Goal: Find specific page/section: Find specific page/section

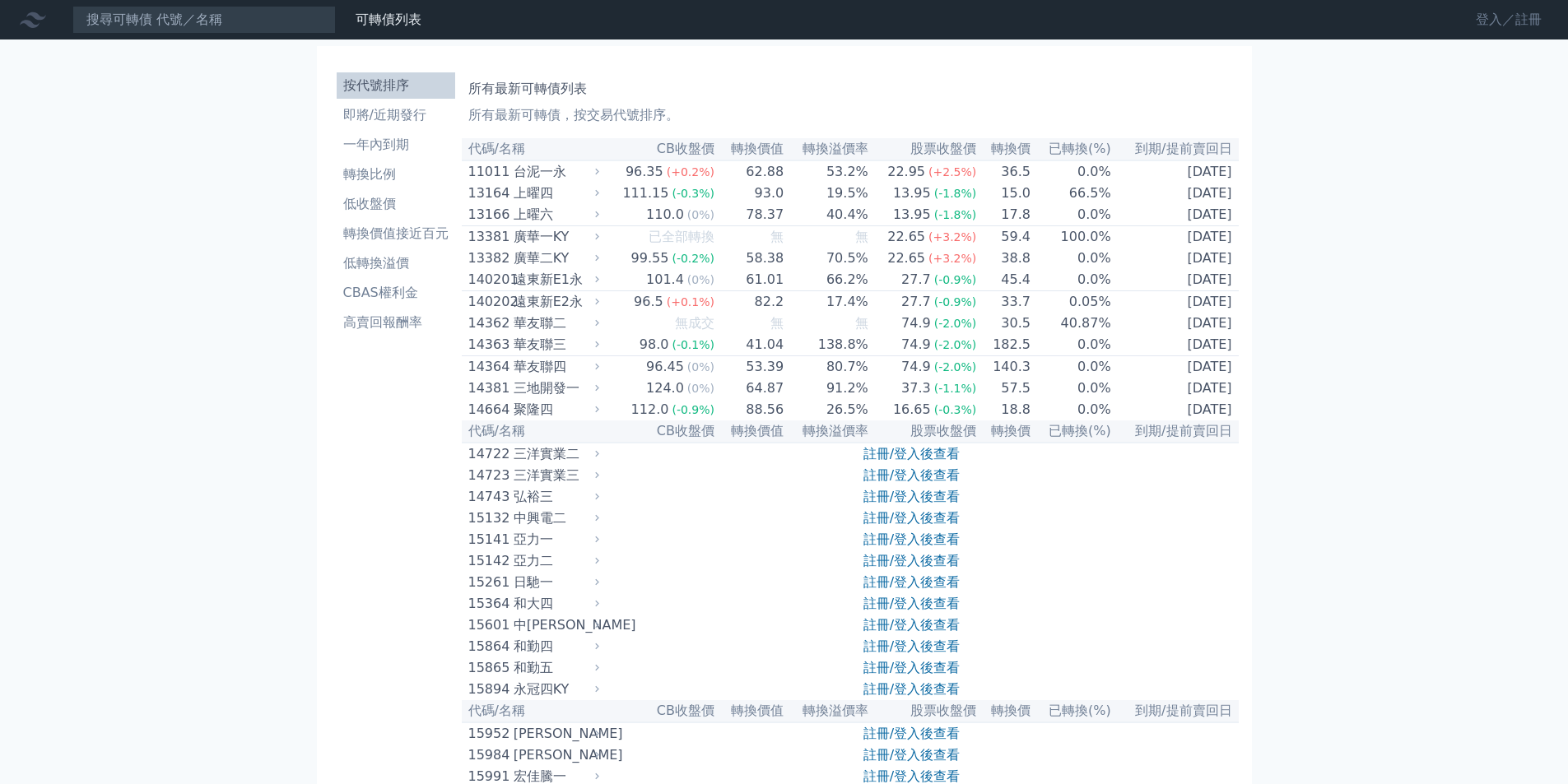
click at [1483, 24] on link "登入／註冊" at bounding box center [1509, 20] width 92 height 26
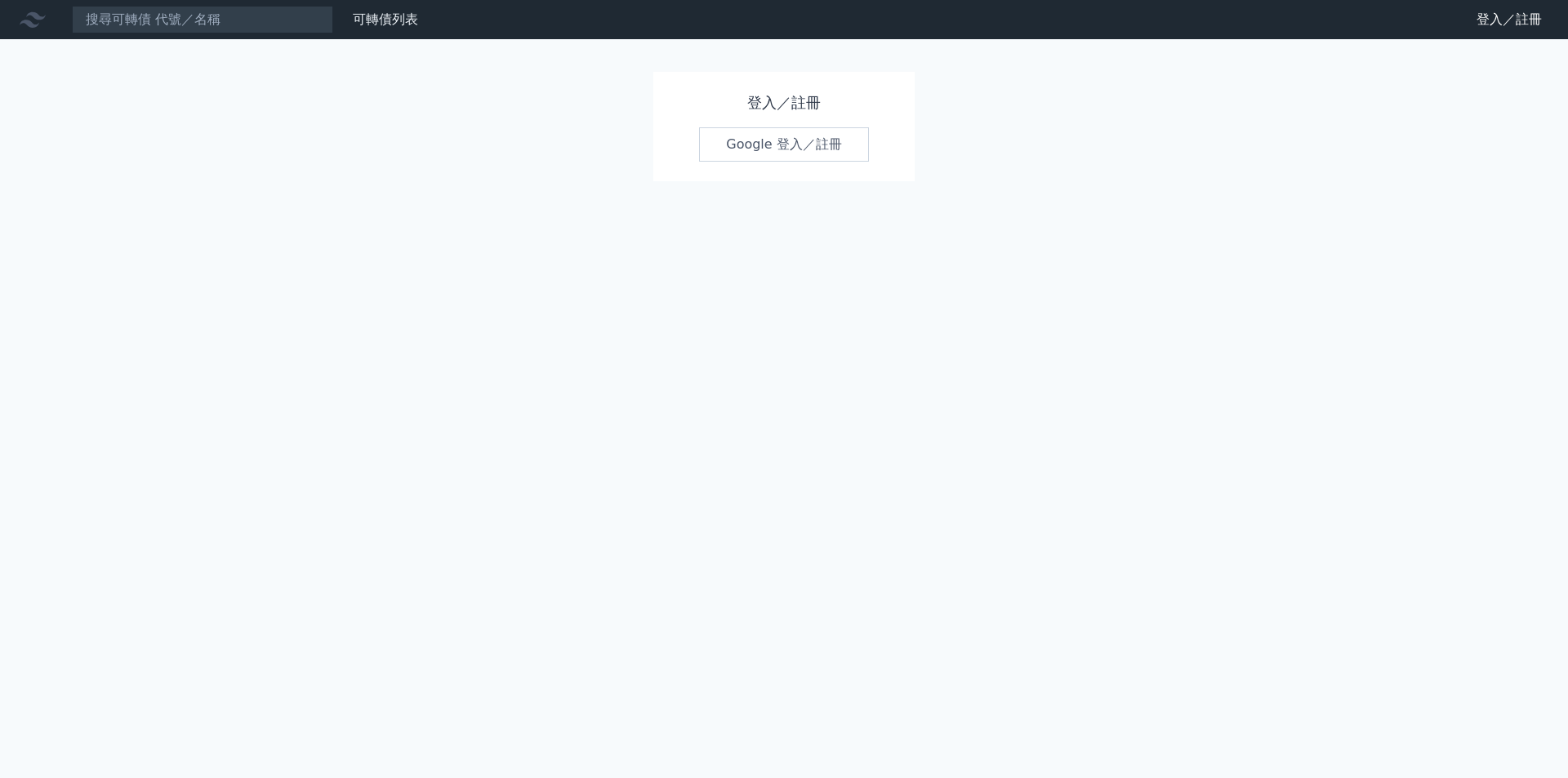
click at [751, 140] on link "Google 登入／註冊" at bounding box center [784, 144] width 170 height 34
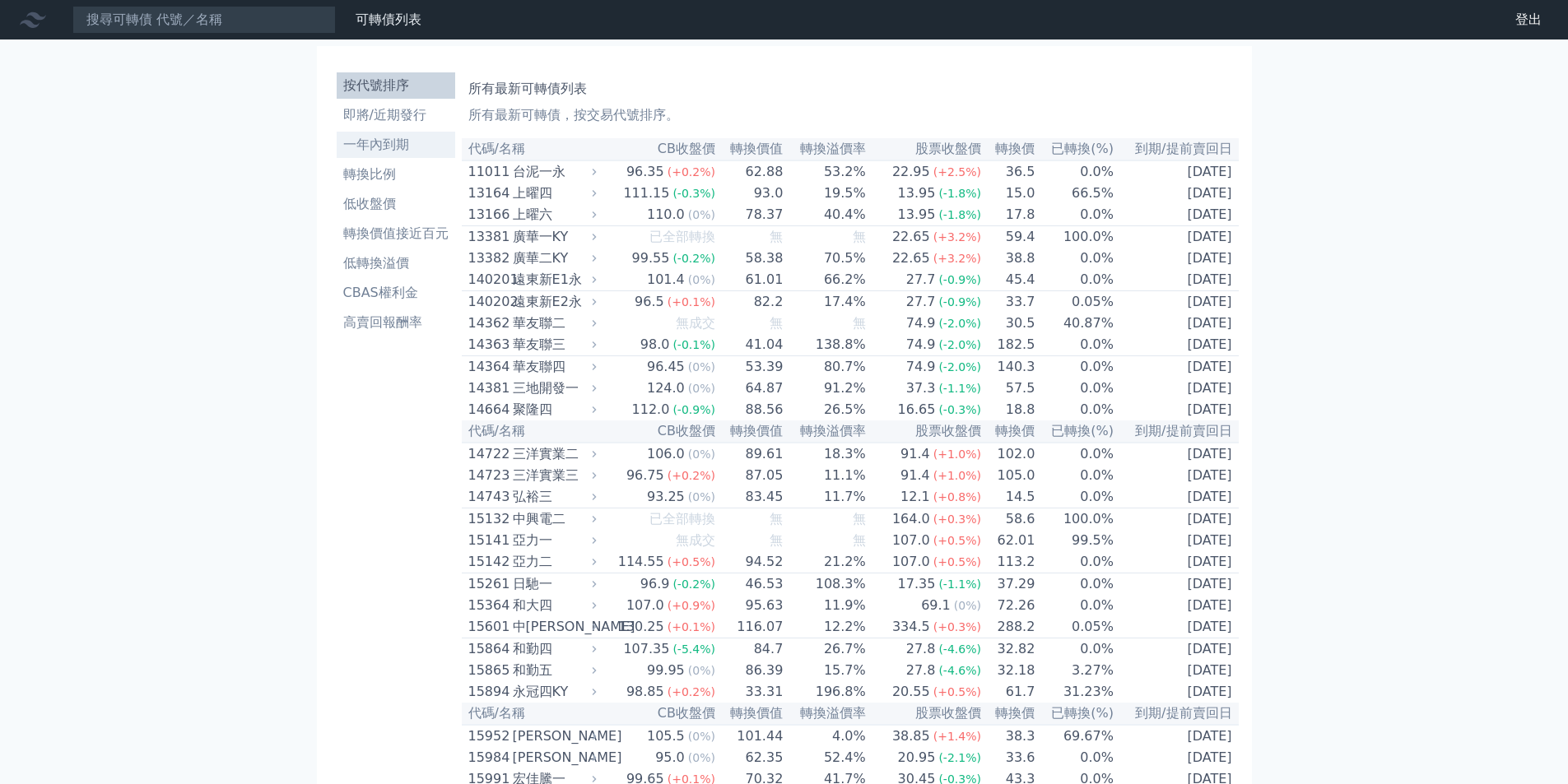
click at [381, 144] on li "一年內到期" at bounding box center [396, 144] width 119 height 20
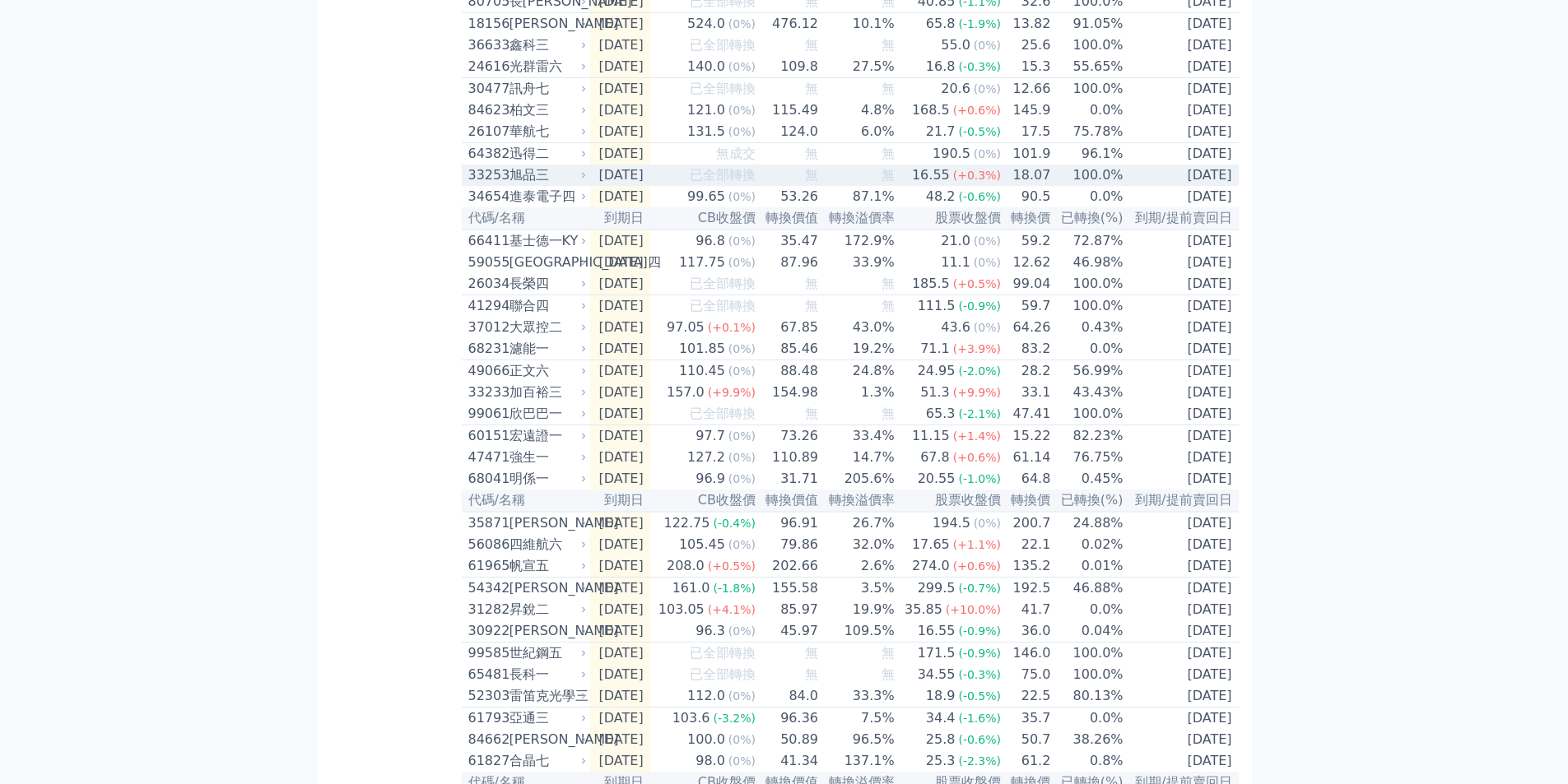
scroll to position [1595, 0]
